Goal: Task Accomplishment & Management: Use online tool/utility

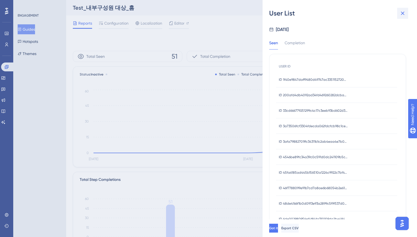
click at [404, 11] on icon at bounding box center [403, 13] width 7 height 7
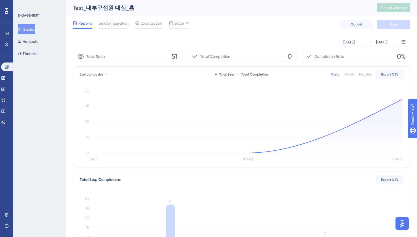
click at [198, 38] on div "Aug 19 2025 Aug 21 2025" at bounding box center [242, 42] width 338 height 9
click at [389, 75] on span "Export CSV" at bounding box center [389, 74] width 17 height 4
click at [249, 152] on circle at bounding box center [247, 152] width 3 height 3
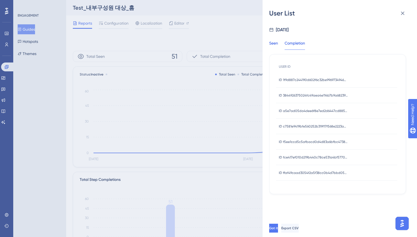
click at [276, 45] on div "Seen" at bounding box center [273, 45] width 9 height 10
click at [402, 15] on icon at bounding box center [403, 13] width 7 height 7
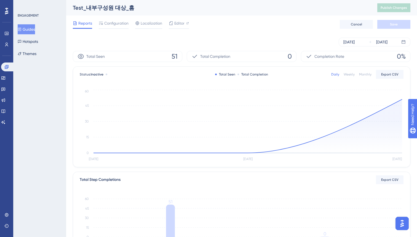
click at [352, 74] on div "Weekly" at bounding box center [349, 74] width 11 height 4
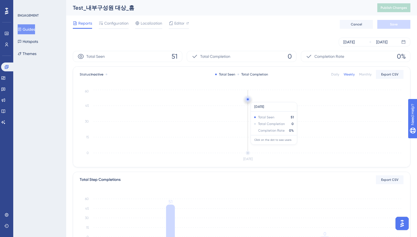
click at [248, 99] on circle at bounding box center [248, 99] width 2 height 2
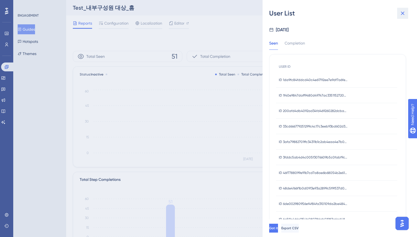
click at [405, 12] on icon at bounding box center [403, 13] width 7 height 7
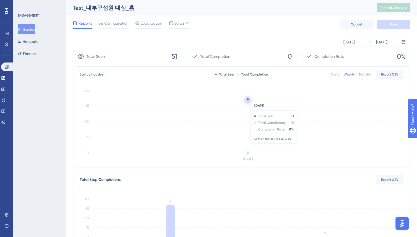
click at [246, 98] on circle at bounding box center [248, 99] width 4 height 4
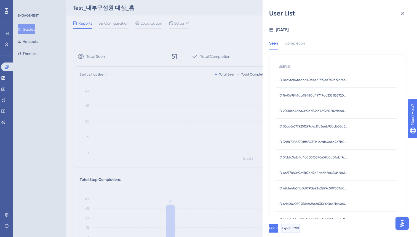
click at [299, 229] on span "Export CSV" at bounding box center [290, 228] width 17 height 4
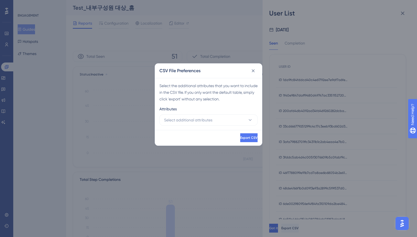
click at [225, 125] on div "Select the additional attributes that you want to include in the CSV file. If y…" at bounding box center [208, 104] width 107 height 52
click at [226, 116] on button "Select additional attributes" at bounding box center [209, 119] width 98 height 11
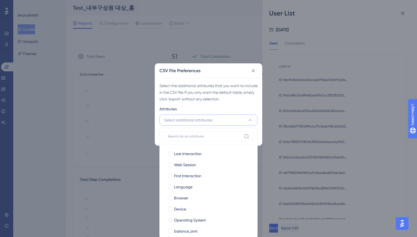
scroll to position [6, 0]
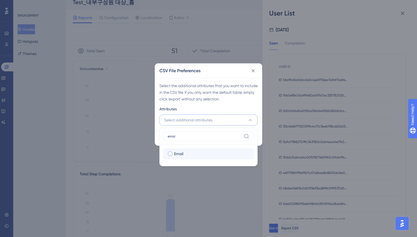
type input "emai"
click at [171, 153] on div at bounding box center [170, 153] width 4 height 4
checkbox input "true"
click at [218, 103] on div "Select the additional attributes that you want to include in the CSV file. If y…" at bounding box center [208, 104] width 107 height 52
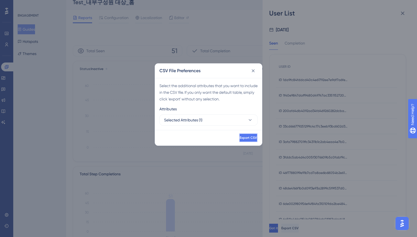
click at [240, 136] on span "Export CSV" at bounding box center [248, 137] width 17 height 4
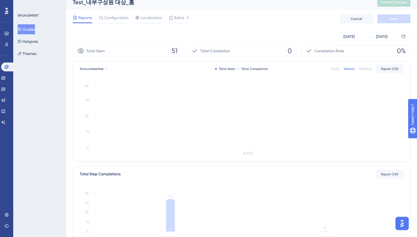
scroll to position [0, 0]
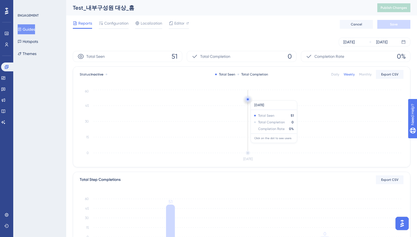
click at [249, 98] on circle at bounding box center [248, 99] width 4 height 4
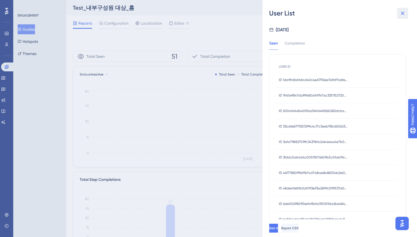
click at [403, 13] on icon at bounding box center [403, 14] width 4 height 4
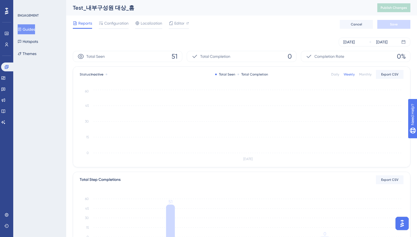
click at [289, 59] on span "0" at bounding box center [290, 56] width 4 height 9
click at [249, 99] on circle at bounding box center [248, 99] width 2 height 2
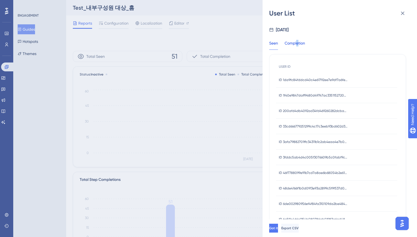
click at [298, 43] on div "Completion" at bounding box center [295, 45] width 20 height 10
click at [283, 208] on div "Aug 18, 2025 Seen Completion USER ID ID 1f9d887c244190d602f6c32be9969734946bcc3…" at bounding box center [342, 118] width 146 height 201
click at [299, 226] on span "Export CSV" at bounding box center [290, 228] width 17 height 4
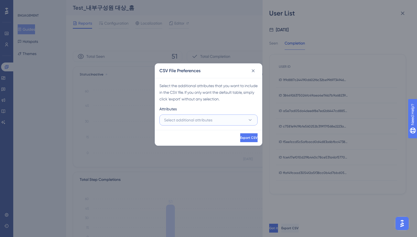
click at [203, 123] on span "Select additional attributes" at bounding box center [188, 119] width 48 height 7
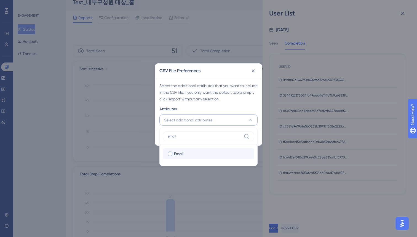
type input "email"
click at [172, 154] on div at bounding box center [170, 153] width 4 height 4
checkbox input "true"
click at [235, 104] on div "Select the additional attributes that you want to include in the CSV file. If y…" at bounding box center [208, 104] width 107 height 52
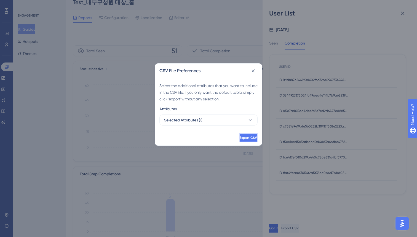
click at [239, 140] on button "Export CSV" at bounding box center [248, 137] width 18 height 9
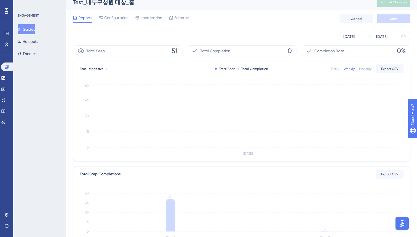
click at [332, 68] on div "Status: Inactive Total Seen Total Completion Daily Weekly Monthly Export CSV" at bounding box center [242, 68] width 324 height 7
click at [335, 68] on div "Daily" at bounding box center [336, 69] width 8 height 4
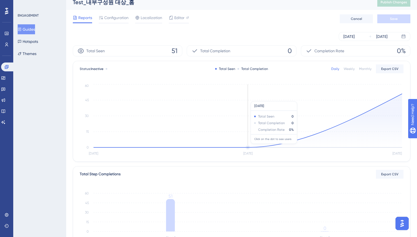
click at [249, 146] on circle at bounding box center [247, 146] width 3 height 3
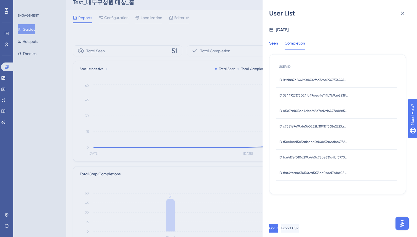
click at [274, 44] on div "Seen" at bounding box center [273, 45] width 9 height 10
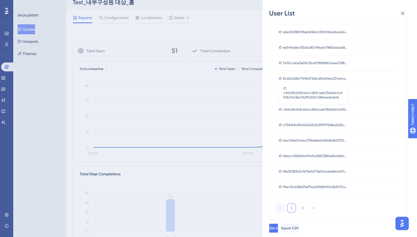
scroll to position [0, 0]
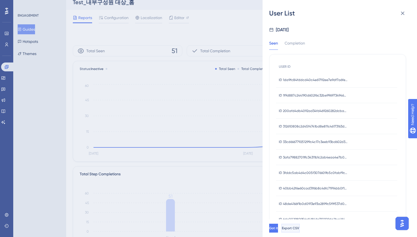
click at [299, 227] on span "Export CSV" at bounding box center [290, 228] width 17 height 4
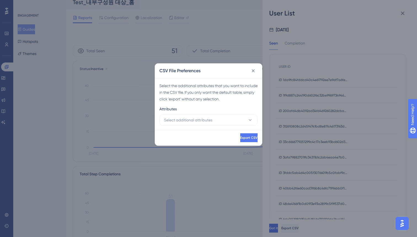
click at [220, 111] on div "Attributes" at bounding box center [209, 109] width 98 height 9
click at [215, 118] on button "Select additional attributes" at bounding box center [209, 119] width 98 height 11
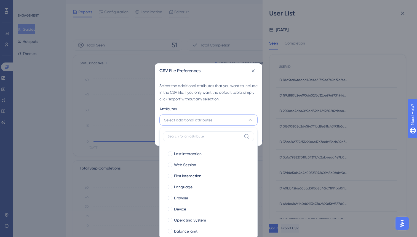
type input "ㄷ"
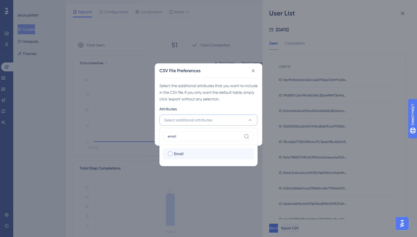
type input "email"
click at [174, 152] on label "Email" at bounding box center [209, 153] width 82 height 7
checkbox input "true"
click at [230, 106] on div "Attributes" at bounding box center [209, 109] width 98 height 9
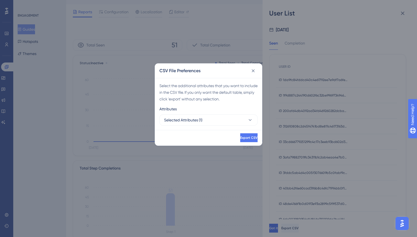
click at [235, 131] on div "Export CSV" at bounding box center [208, 137] width 107 height 15
click at [240, 139] on span "Export CSV" at bounding box center [248, 137] width 17 height 4
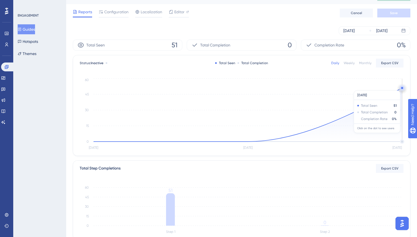
click at [402, 88] on circle at bounding box center [402, 88] width 2 height 2
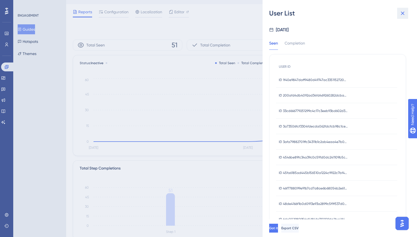
click at [405, 17] on button at bounding box center [402, 13] width 11 height 11
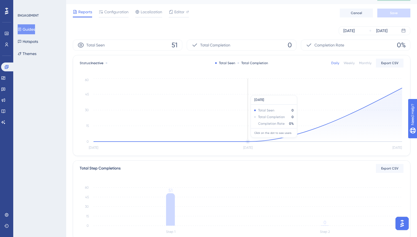
click at [250, 140] on circle at bounding box center [247, 141] width 3 height 3
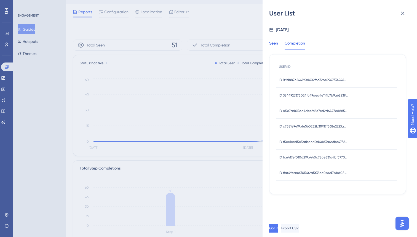
click at [273, 46] on div "Seen" at bounding box center [273, 45] width 9 height 10
click at [407, 12] on button at bounding box center [402, 13] width 11 height 11
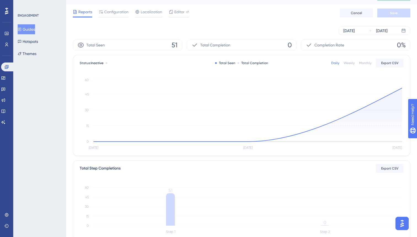
click at [326, 16] on div "Reports Configuration Localization Editor Cancel Save" at bounding box center [242, 13] width 338 height 18
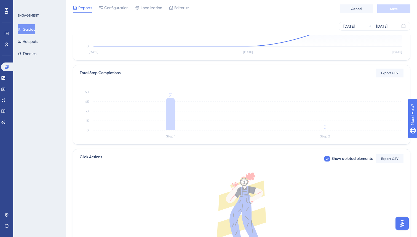
scroll to position [105, 0]
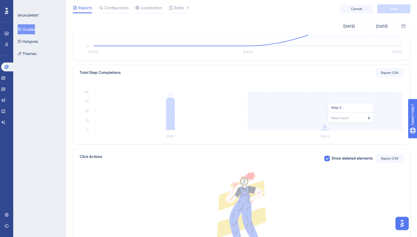
click at [326, 125] on icon "Step 1 Step 2 0 15 30 45 60 51 0" at bounding box center [242, 113] width 324 height 53
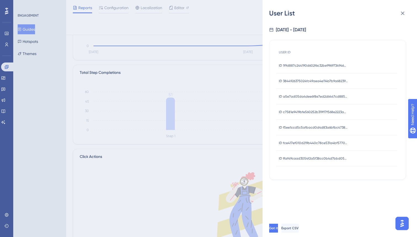
click at [310, 178] on div "USER ID ID 1f9d887c244190d602f6c32be9969734946bcc33e300a78ed508fe5a8feecc50 ID …" at bounding box center [337, 110] width 137 height 140
click at [326, 65] on span "ID 1f9d887c244190d602f6c32be9969734946bcc33e300a78ed508fe5a8feecc50" at bounding box center [313, 65] width 69 height 4
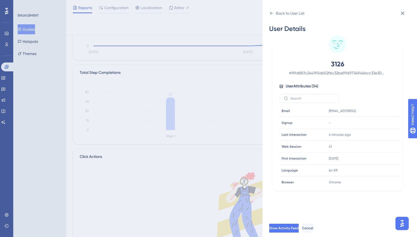
click at [268, 12] on div "Back to User List User Details 3126 # 1f9d887c244190d602f6c32be9969734946bcc33e…" at bounding box center [340, 118] width 155 height 237
click at [271, 12] on icon at bounding box center [271, 13] width 4 height 4
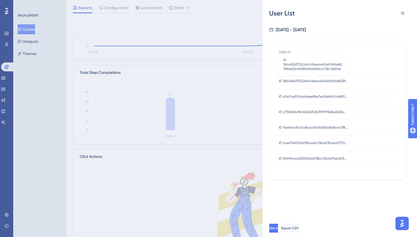
click at [295, 81] on span "ID 3844926375024fc49aea4e114b7b9a6823964e0bab588dfe2b8dc4728c3e614e" at bounding box center [313, 81] width 69 height 4
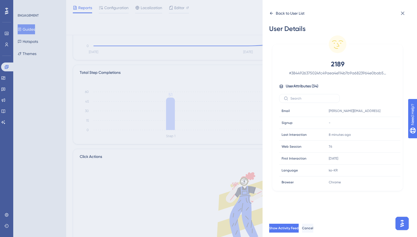
click at [271, 14] on icon at bounding box center [271, 13] width 4 height 4
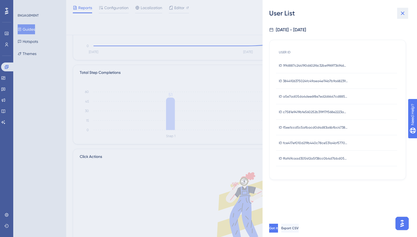
click at [399, 13] on button at bounding box center [402, 13] width 11 height 11
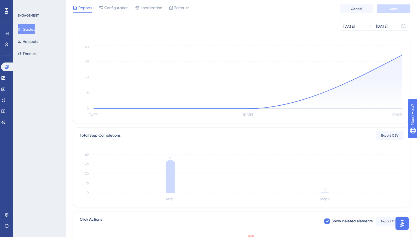
scroll to position [0, 0]
